Goal: Transaction & Acquisition: Purchase product/service

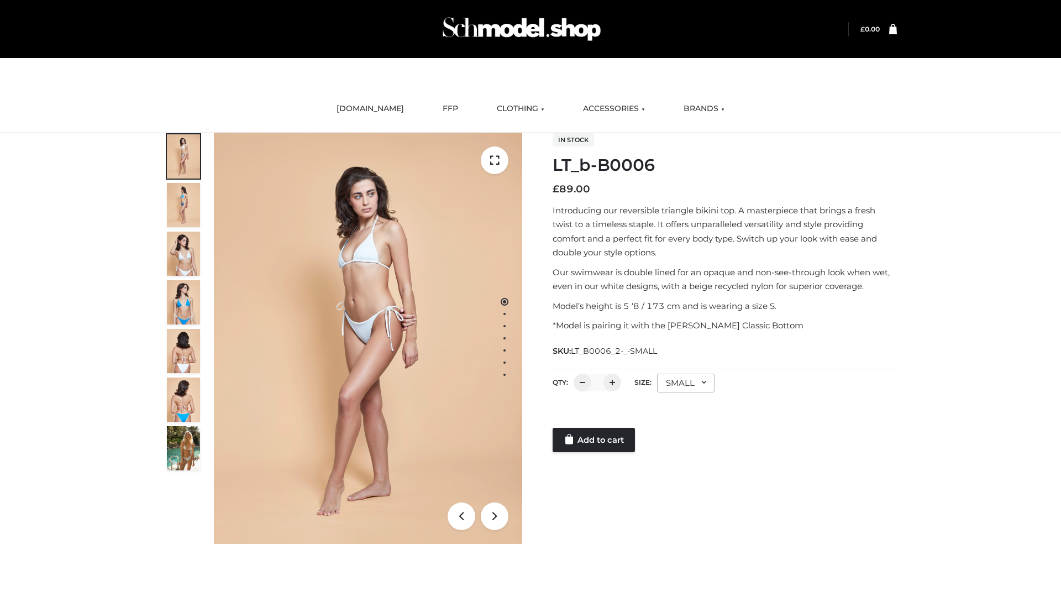
click at [594, 440] on link "Add to cart" at bounding box center [593, 440] width 82 height 24
